Goal: Task Accomplishment & Management: Use online tool/utility

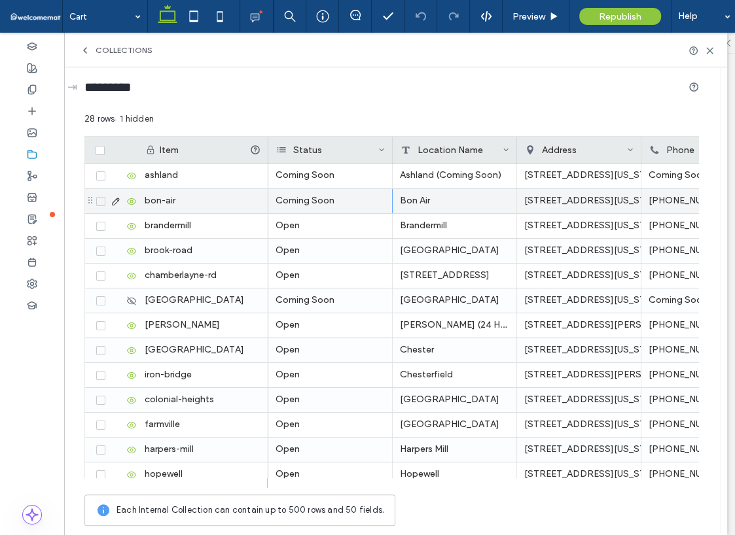
click at [334, 200] on div "Coming Soon" at bounding box center [330, 201] width 124 height 24
click at [334, 203] on div "Coming Soon" at bounding box center [330, 201] width 124 height 24
click at [321, 208] on div "Coming Soon" at bounding box center [330, 201] width 124 height 24
click at [319, 205] on div "Coming Soon" at bounding box center [330, 201] width 124 height 24
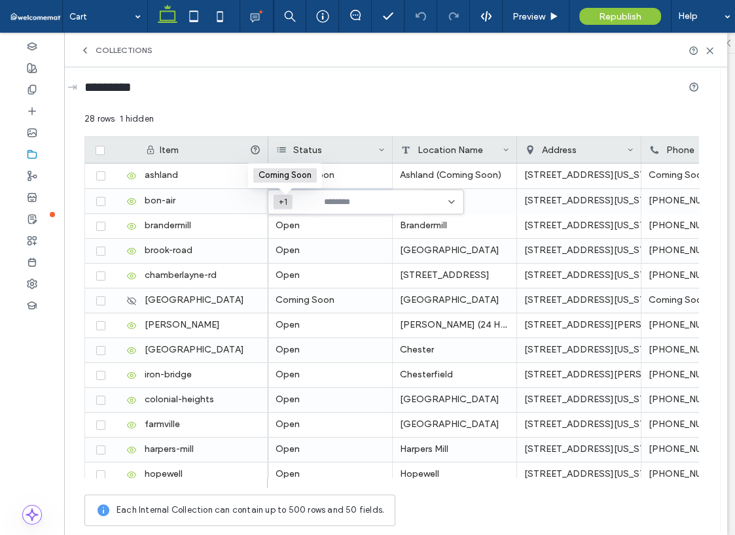
click at [287, 200] on span "+1" at bounding box center [284, 202] width 11 height 10
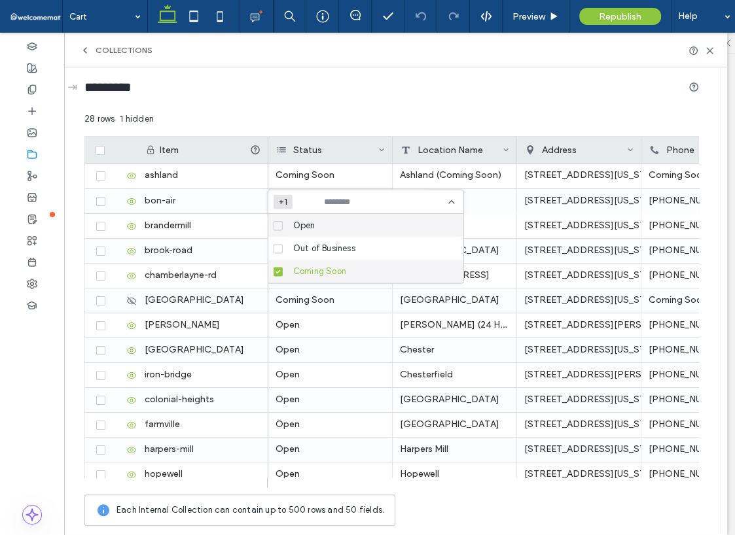
click at [275, 273] on span at bounding box center [277, 271] width 9 height 9
click at [274, 221] on span at bounding box center [277, 225] width 9 height 9
click at [472, 116] on div "28 rows 1 hidden" at bounding box center [391, 125] width 614 height 24
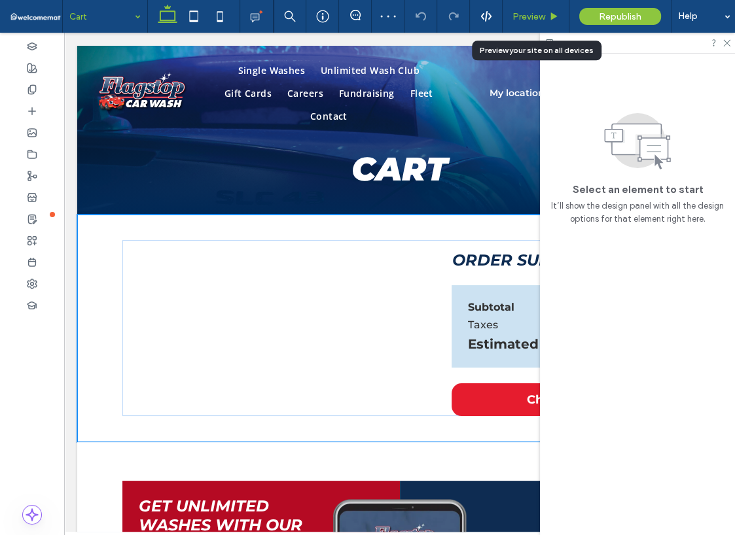
click at [519, 13] on span "Preview" at bounding box center [528, 16] width 33 height 11
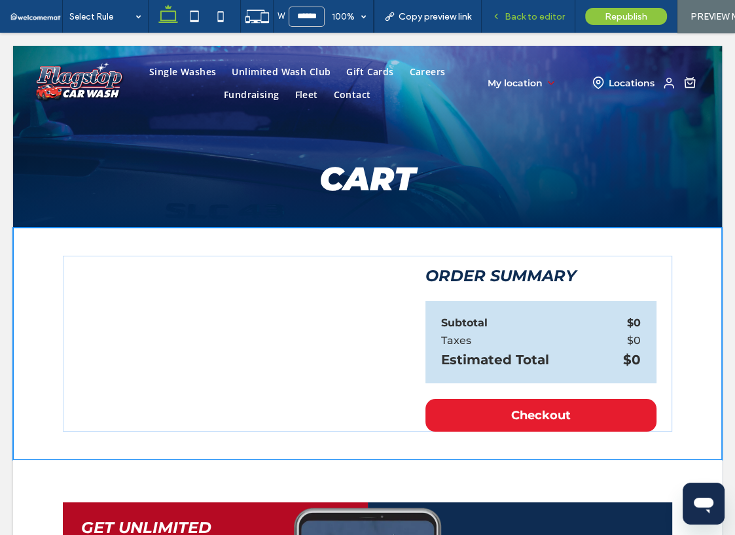
click at [533, 16] on span "Back to editor" at bounding box center [534, 16] width 60 height 11
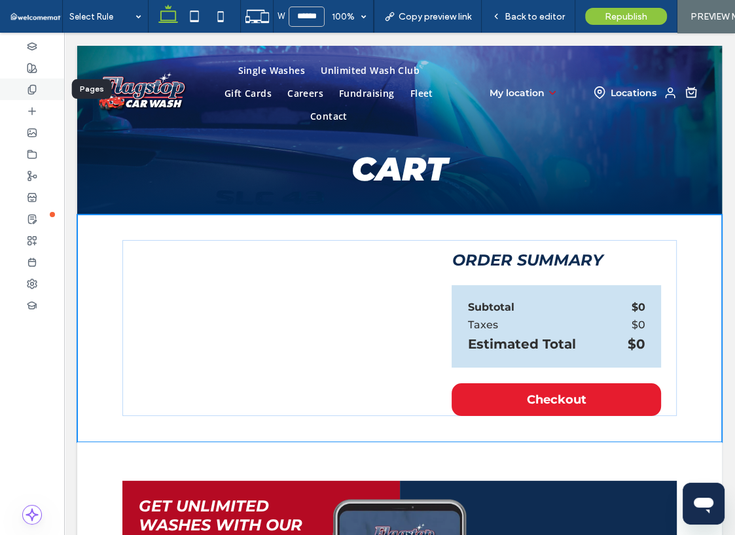
click at [29, 91] on icon at bounding box center [32, 89] width 10 height 10
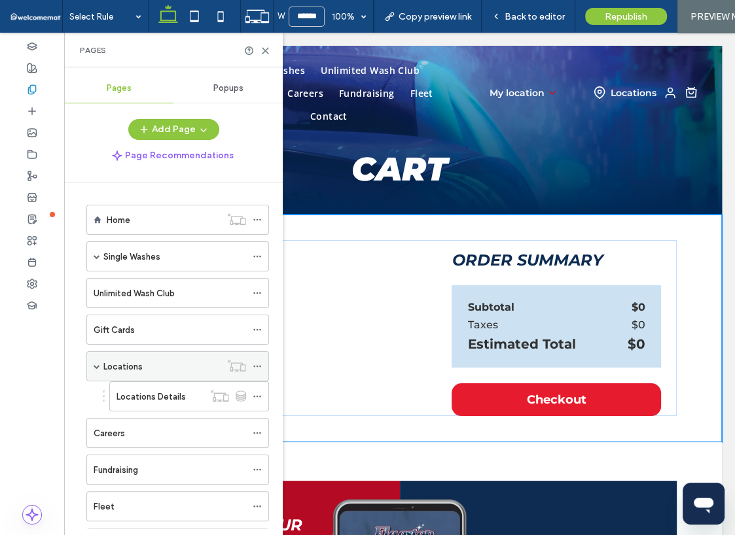
click at [136, 354] on div "Locations" at bounding box center [161, 366] width 117 height 29
click at [121, 373] on div at bounding box center [367, 267] width 735 height 535
click at [130, 359] on label "Locations" at bounding box center [122, 366] width 39 height 23
click at [264, 48] on icon at bounding box center [265, 51] width 10 height 10
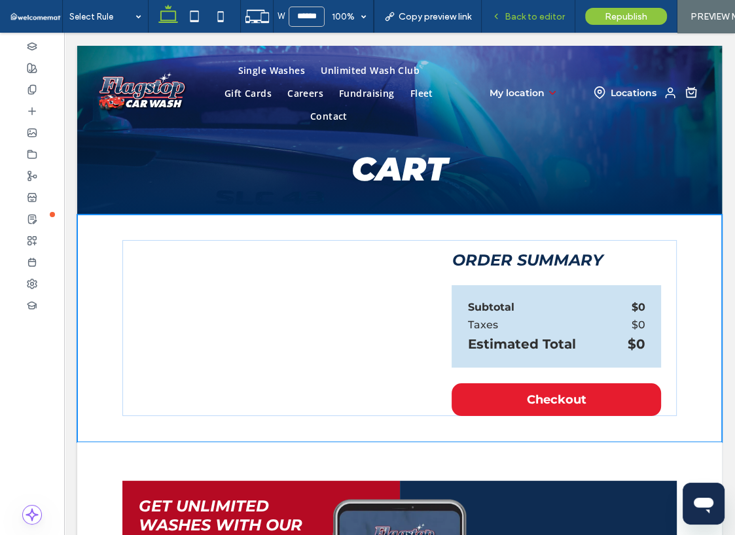
click at [513, 14] on span "Back to editor" at bounding box center [534, 16] width 60 height 11
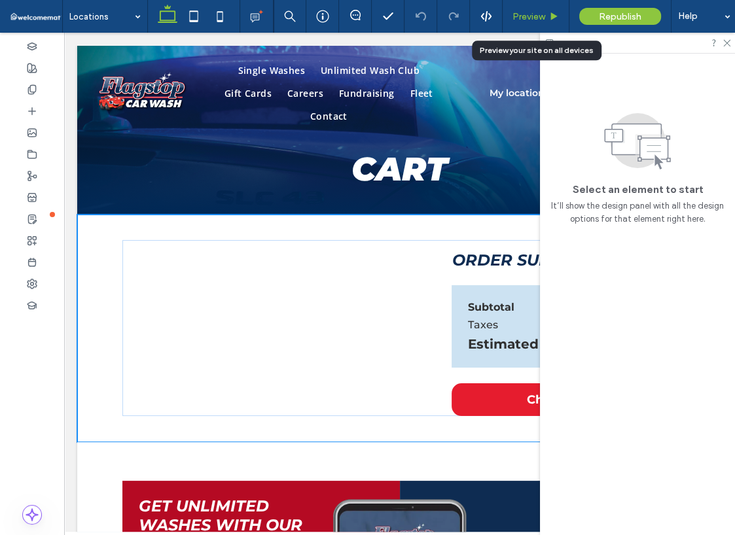
click at [519, 14] on span "Preview" at bounding box center [528, 16] width 33 height 11
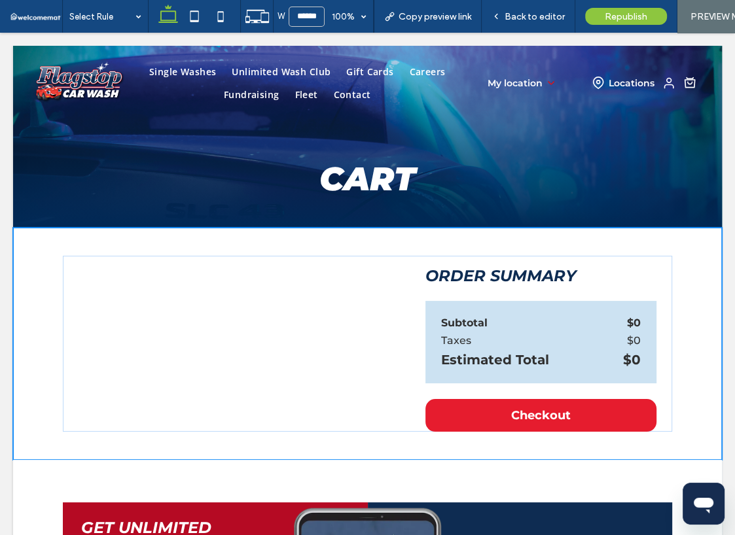
click at [627, 20] on span "Republish" at bounding box center [625, 16] width 43 height 11
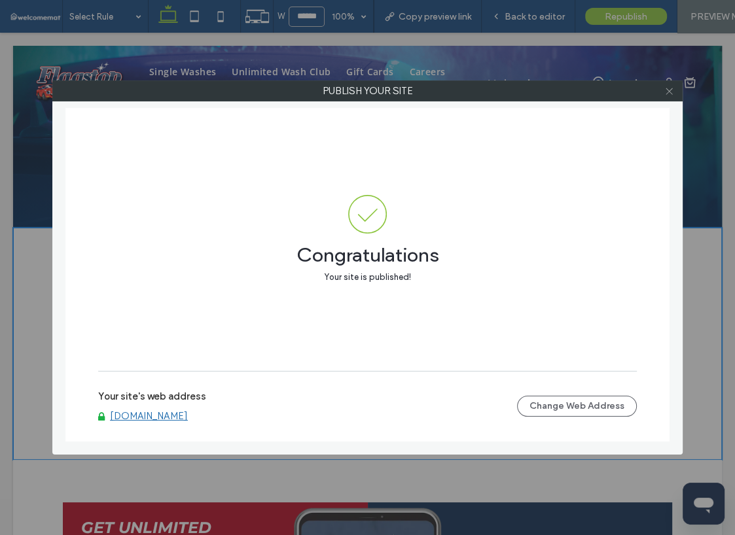
click at [665, 93] on icon at bounding box center [669, 91] width 10 height 10
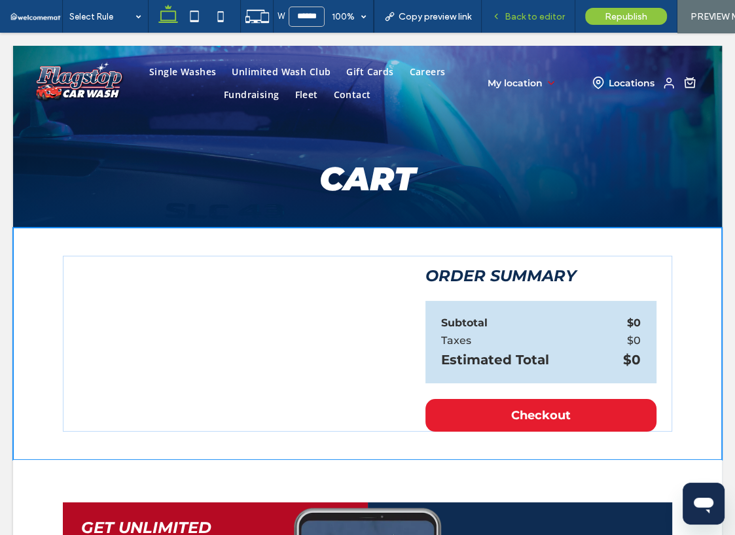
click at [526, 18] on span "Back to editor" at bounding box center [534, 16] width 60 height 11
